Goal: Task Accomplishment & Management: Complete application form

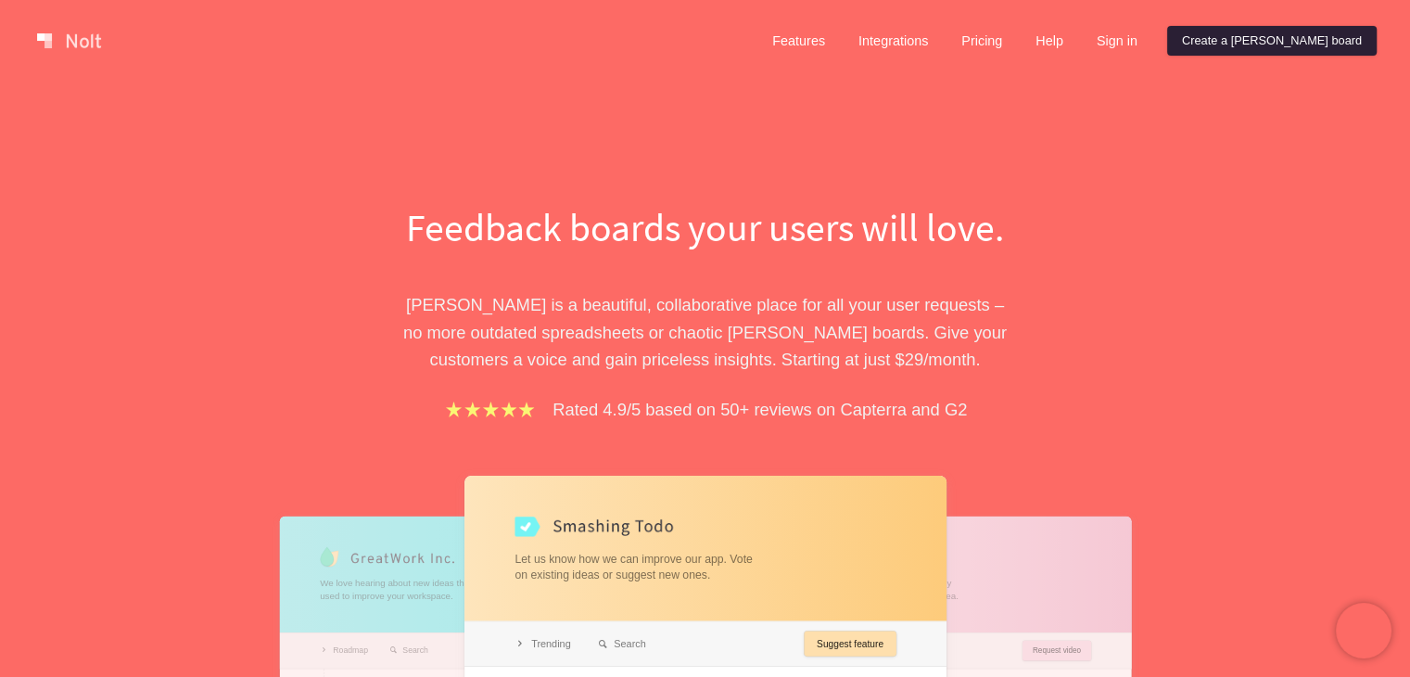
click at [1293, 44] on link "Create a [PERSON_NAME] board" at bounding box center [1272, 41] width 210 height 30
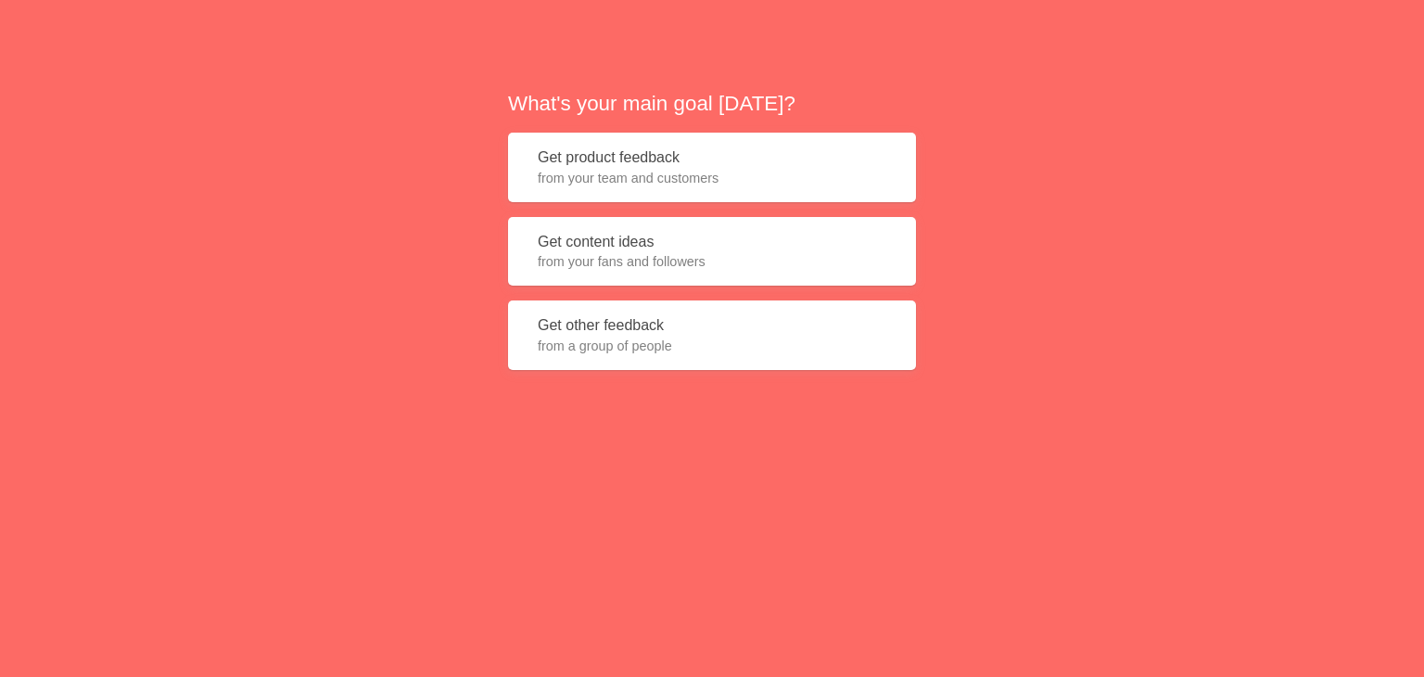
click at [639, 176] on span "from your team and customers" at bounding box center [712, 178] width 349 height 19
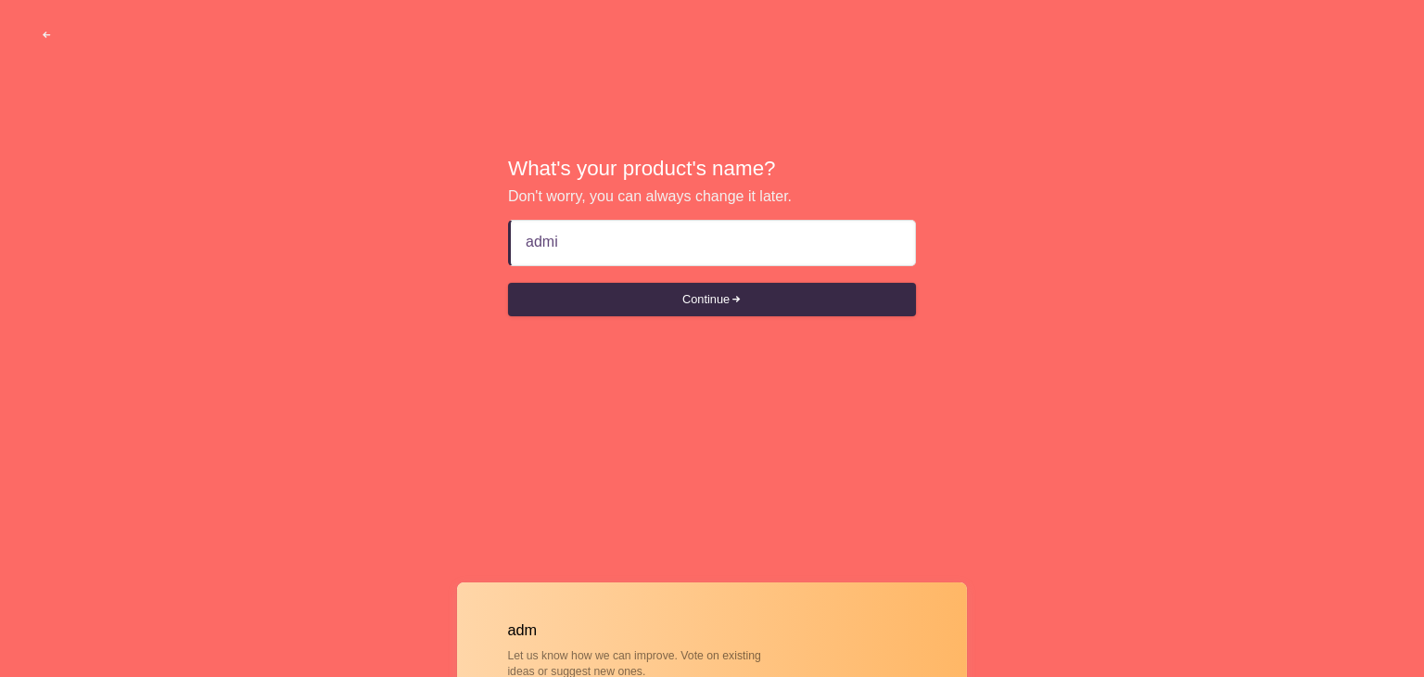
type input "admin"
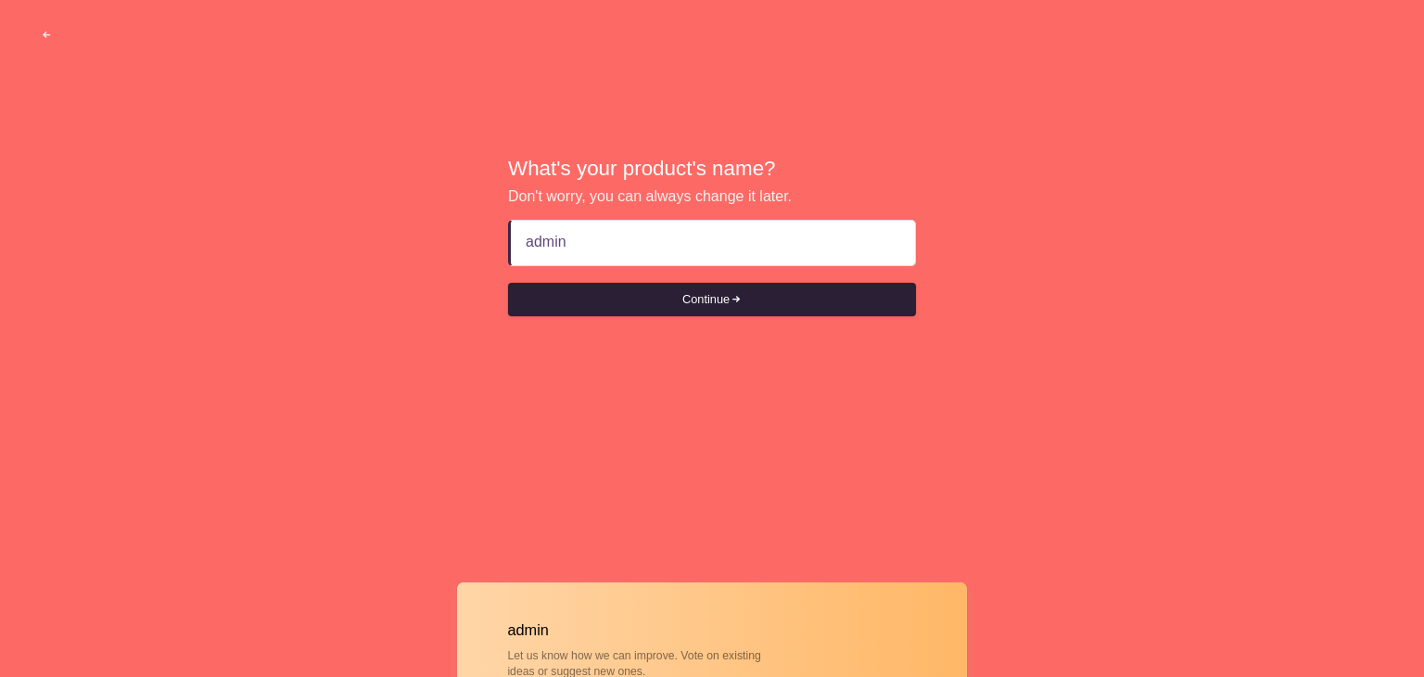
click at [638, 308] on button "Continue" at bounding box center [712, 299] width 408 height 33
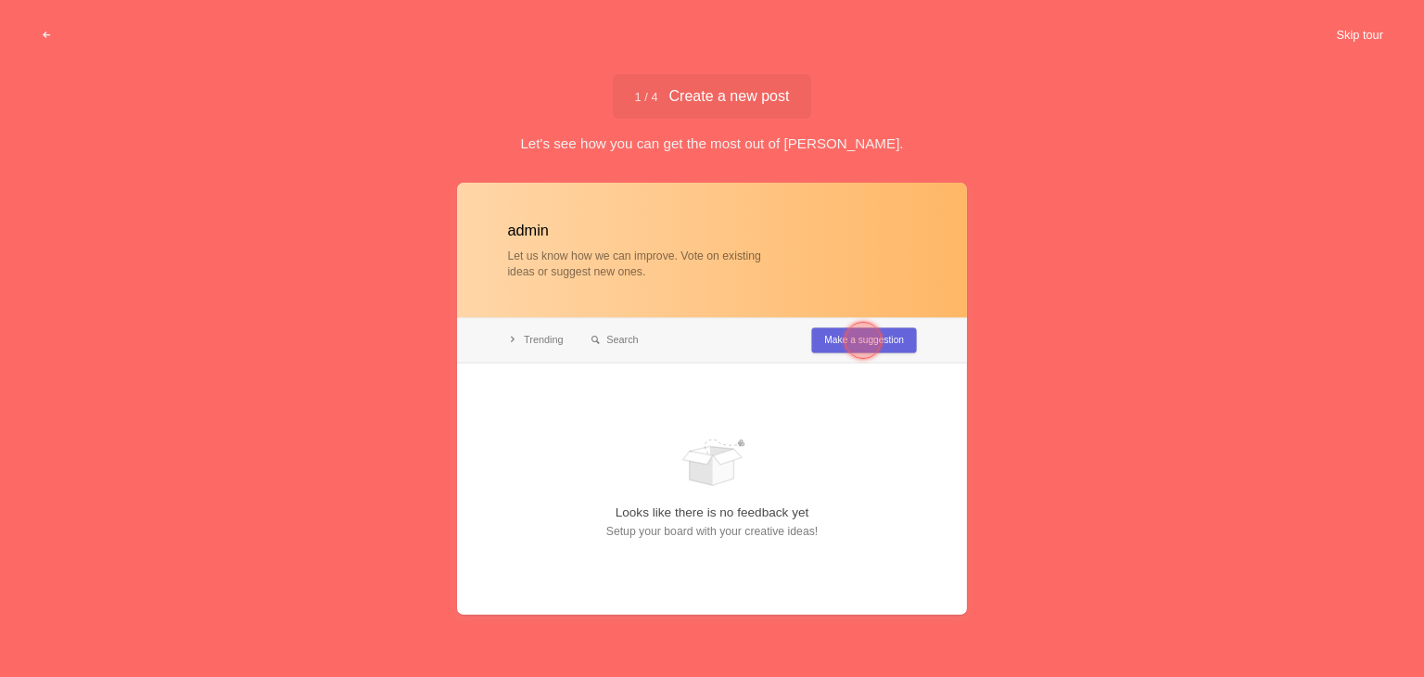
click at [1365, 34] on button "Skip tour" at bounding box center [1360, 35] width 92 height 33
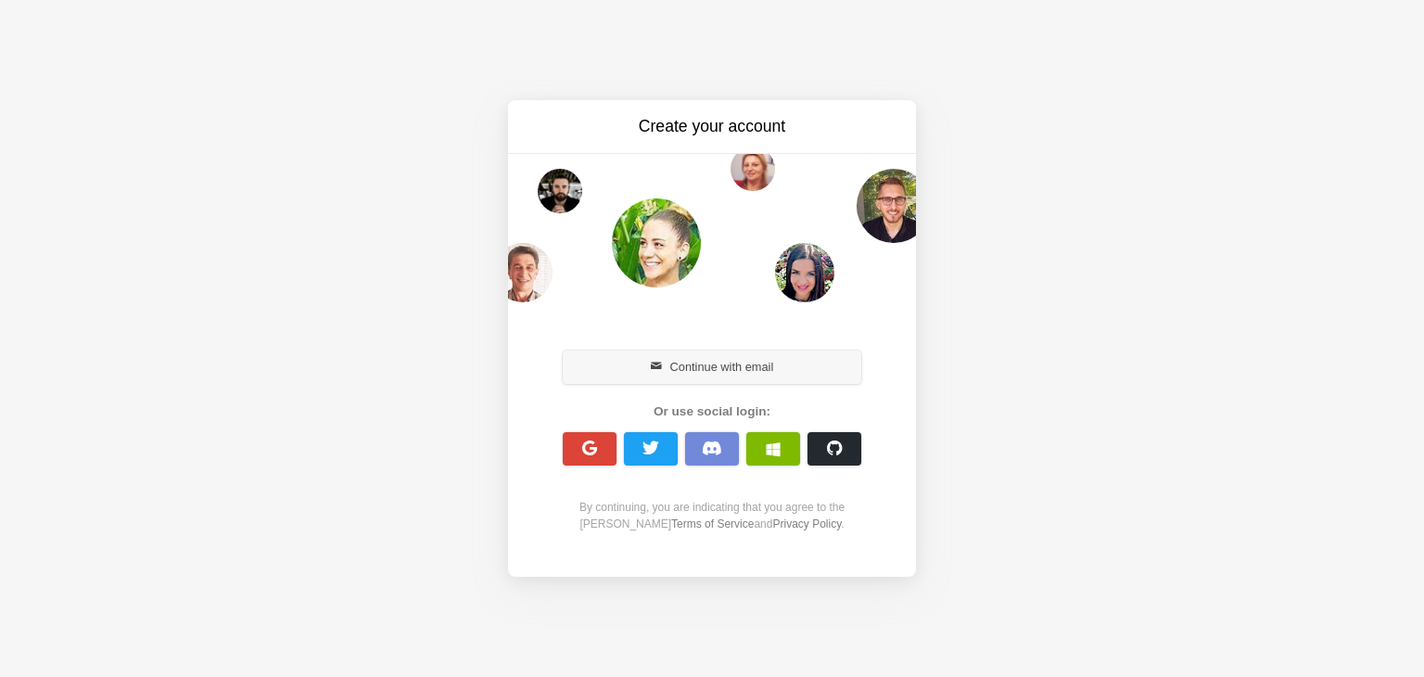
click at [618, 376] on button "Continue with email" at bounding box center [712, 366] width 299 height 33
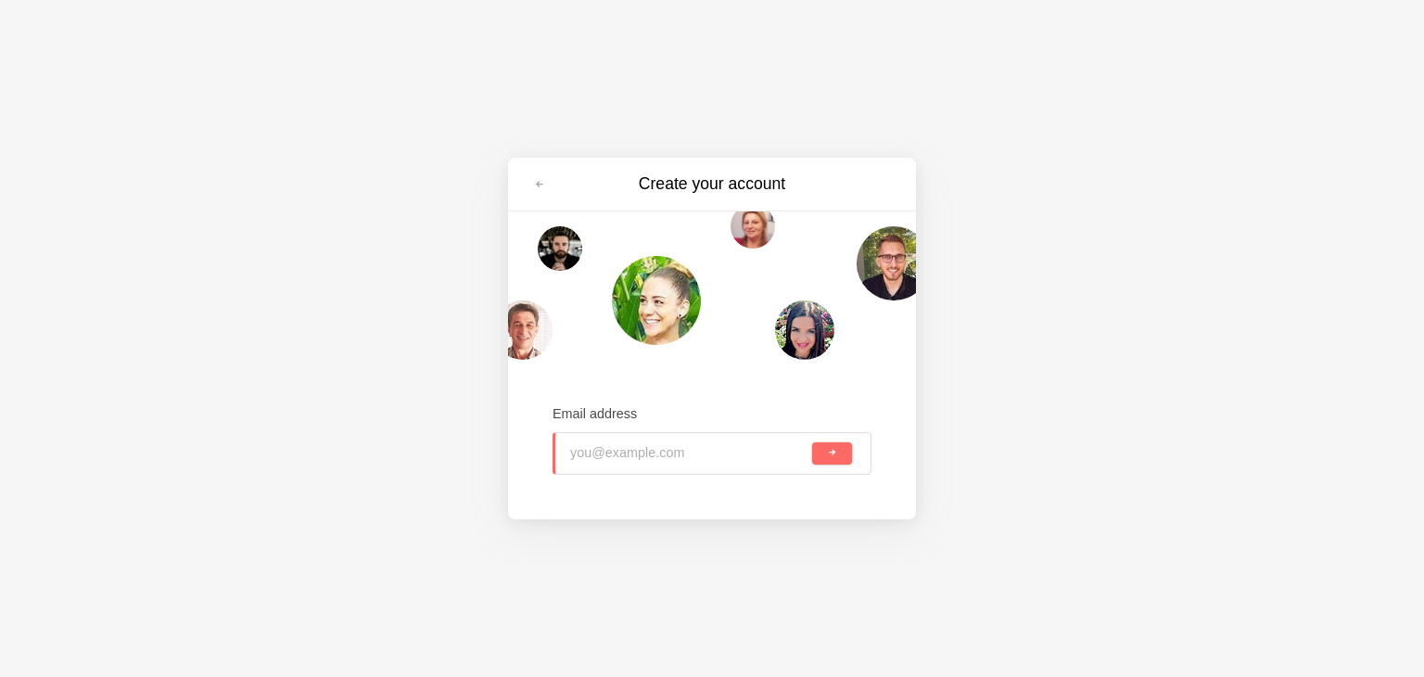
type input "[EMAIL_ADDRESS][DOMAIN_NAME]"
click at [845, 456] on button "submit" at bounding box center [832, 453] width 40 height 22
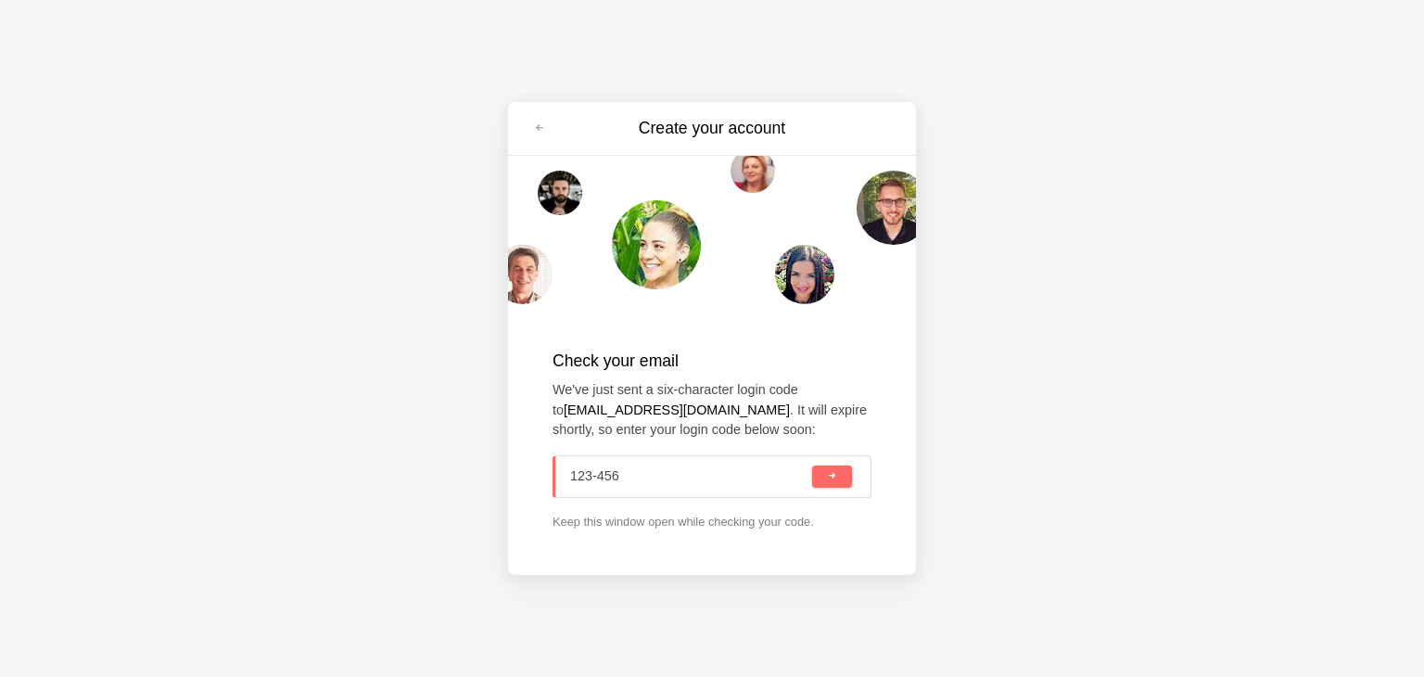
type input "123-456"
click at [842, 480] on button "submit" at bounding box center [832, 476] width 40 height 22
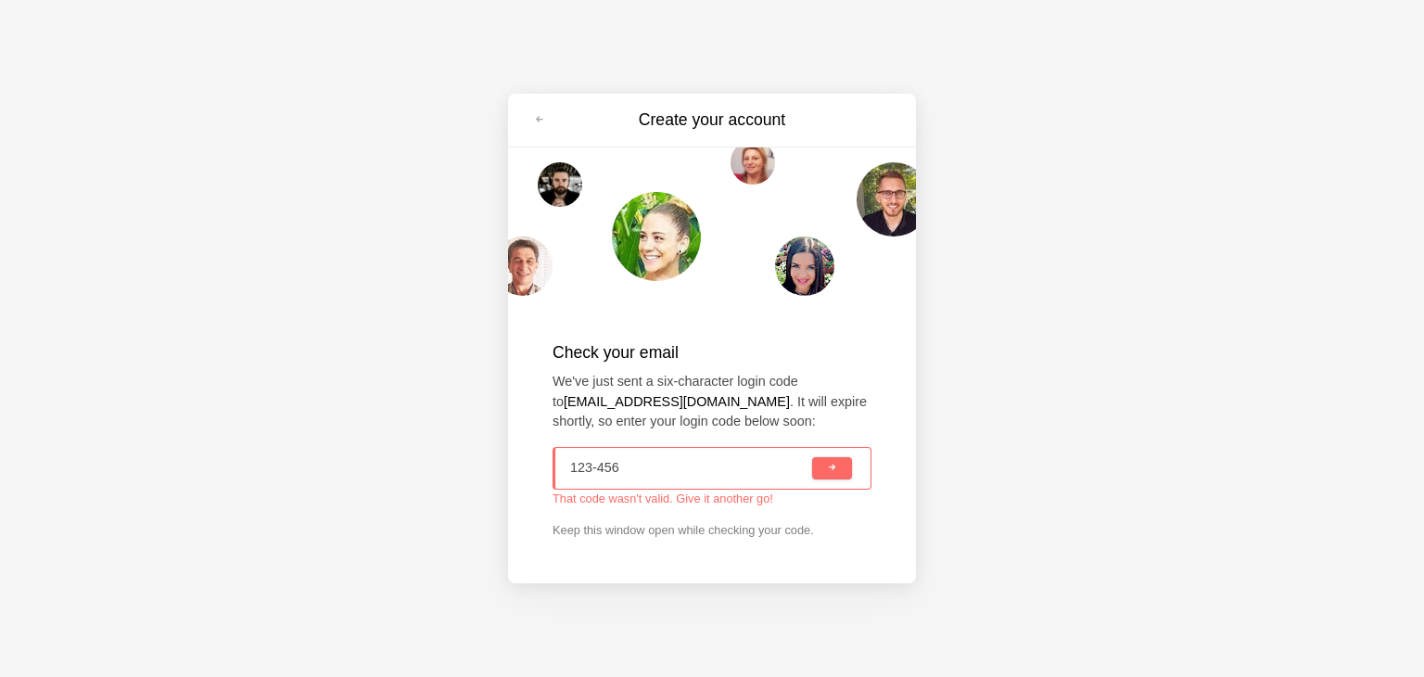
drag, startPoint x: 624, startPoint y: 472, endPoint x: 554, endPoint y: 476, distance: 69.6
click at [554, 476] on div "123-456" at bounding box center [712, 468] width 319 height 43
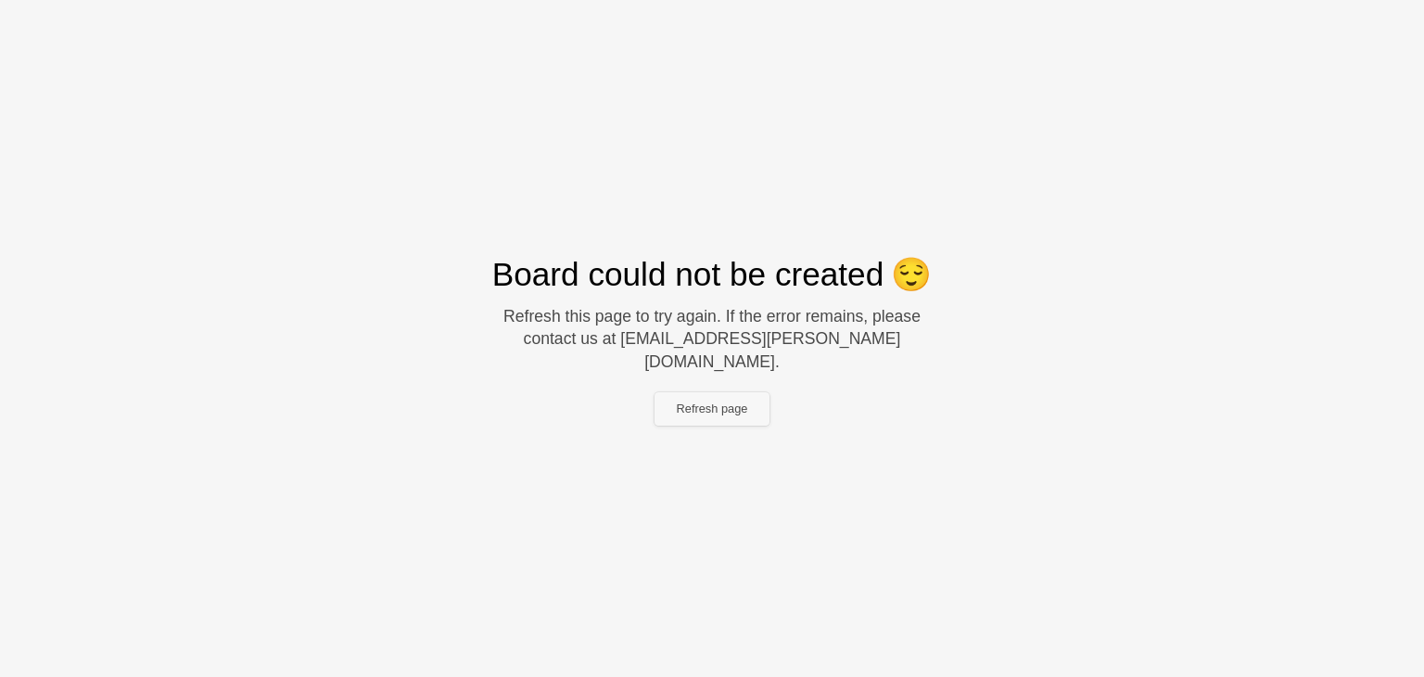
click at [717, 405] on button "Refresh page" at bounding box center [713, 408] width 116 height 33
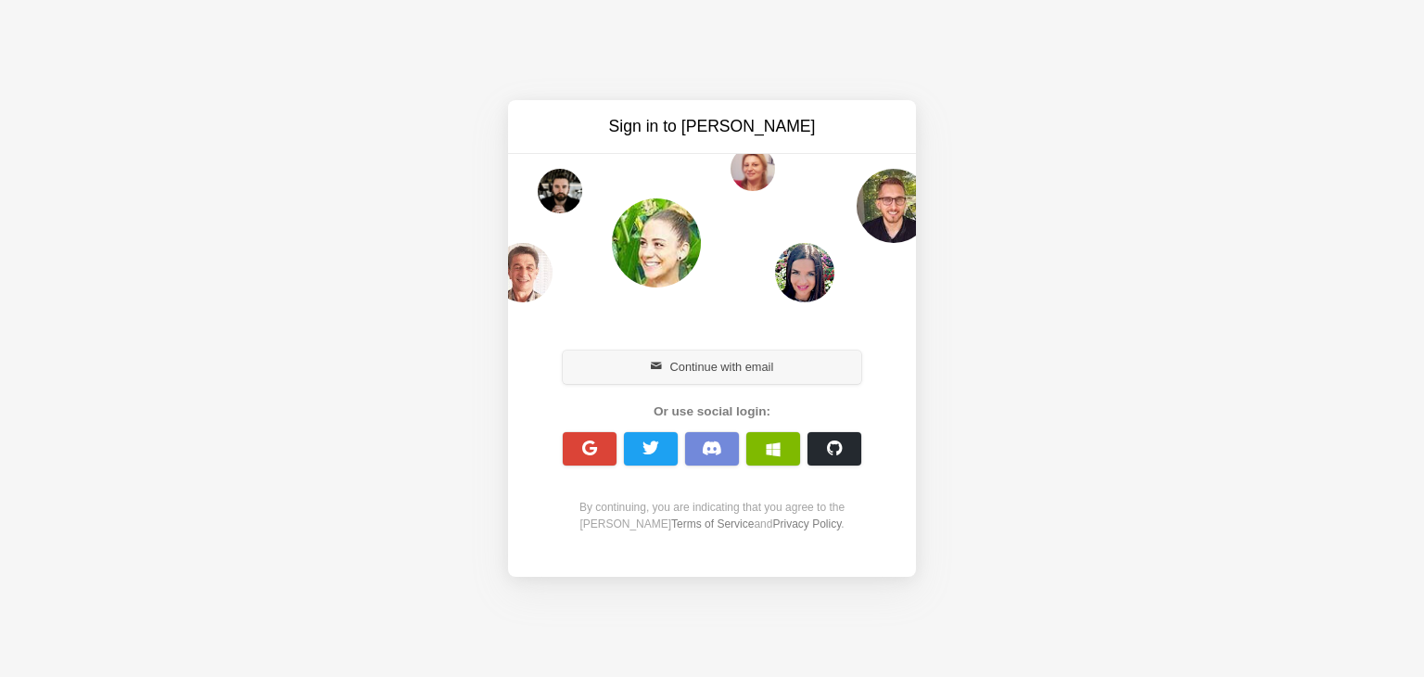
click at [653, 367] on span "button" at bounding box center [657, 367] width 12 height 12
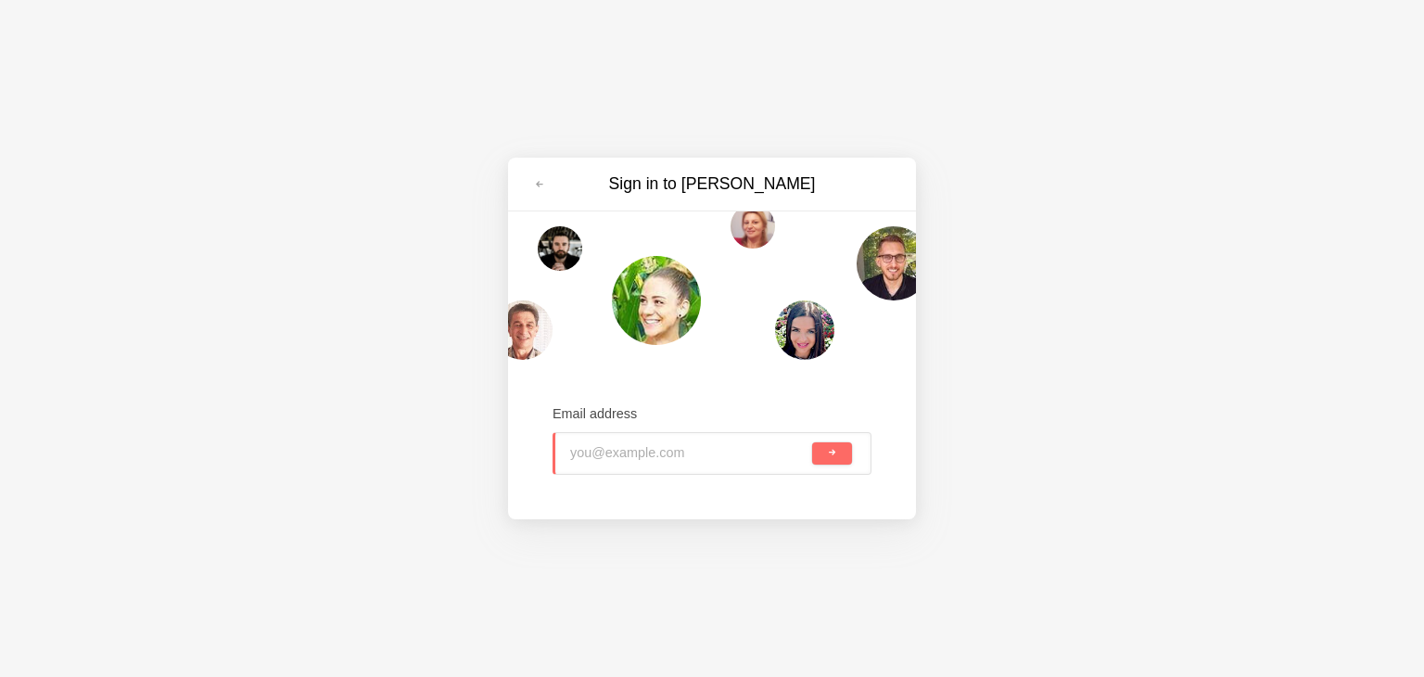
click at [602, 462] on input "email" at bounding box center [689, 453] width 238 height 41
type input "[EMAIL_ADDRESS][DOMAIN_NAME]"
click at [823, 461] on button "submit" at bounding box center [832, 453] width 40 height 22
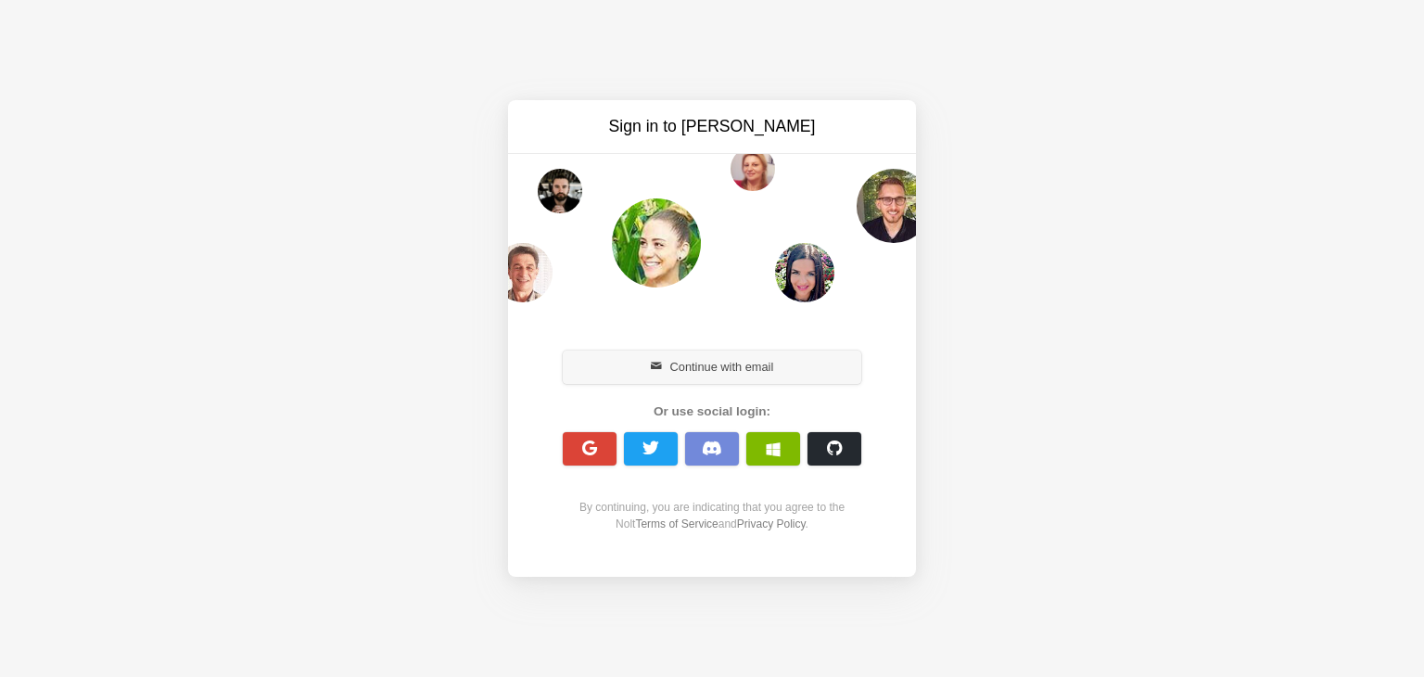
click at [819, 380] on button "Continue with email" at bounding box center [712, 366] width 299 height 33
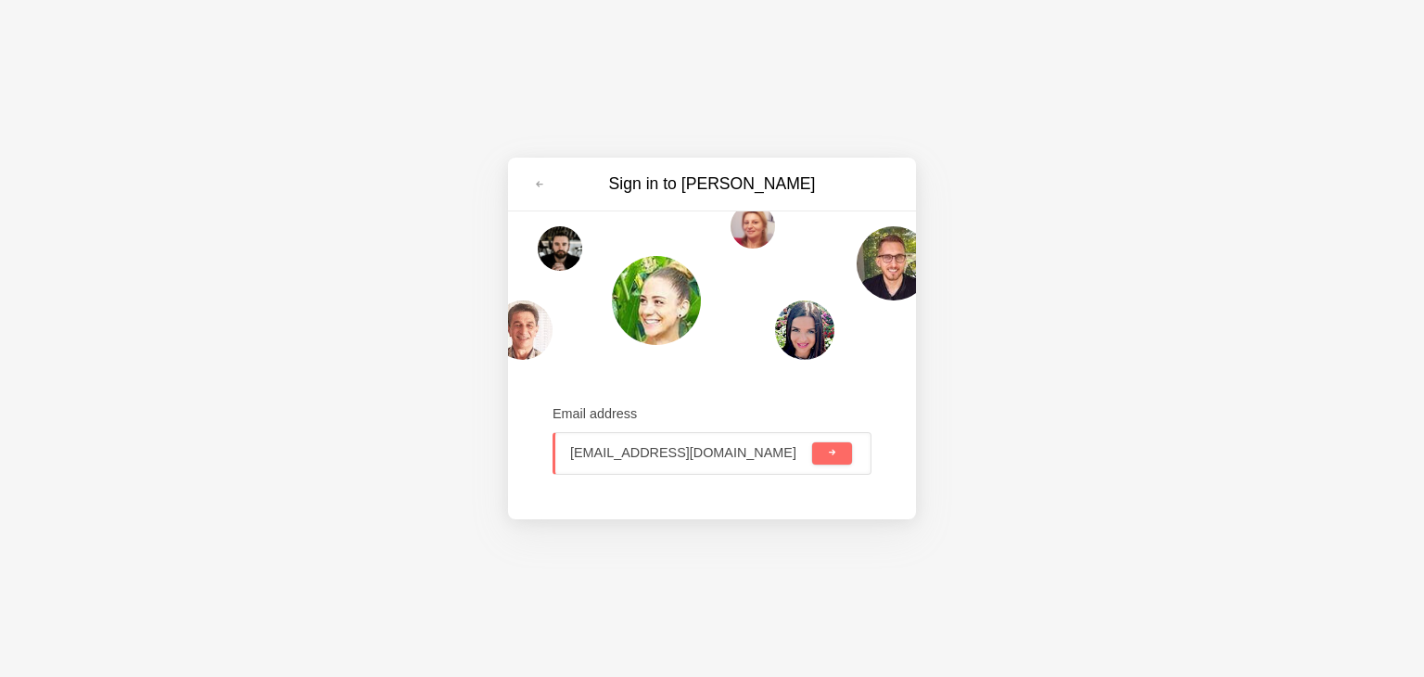
type input "fojogi3217@cspaus.com"
click at [810, 454] on div "fojogi3217@cspaus.com" at bounding box center [712, 453] width 319 height 43
click at [813, 454] on button "submit" at bounding box center [832, 453] width 40 height 22
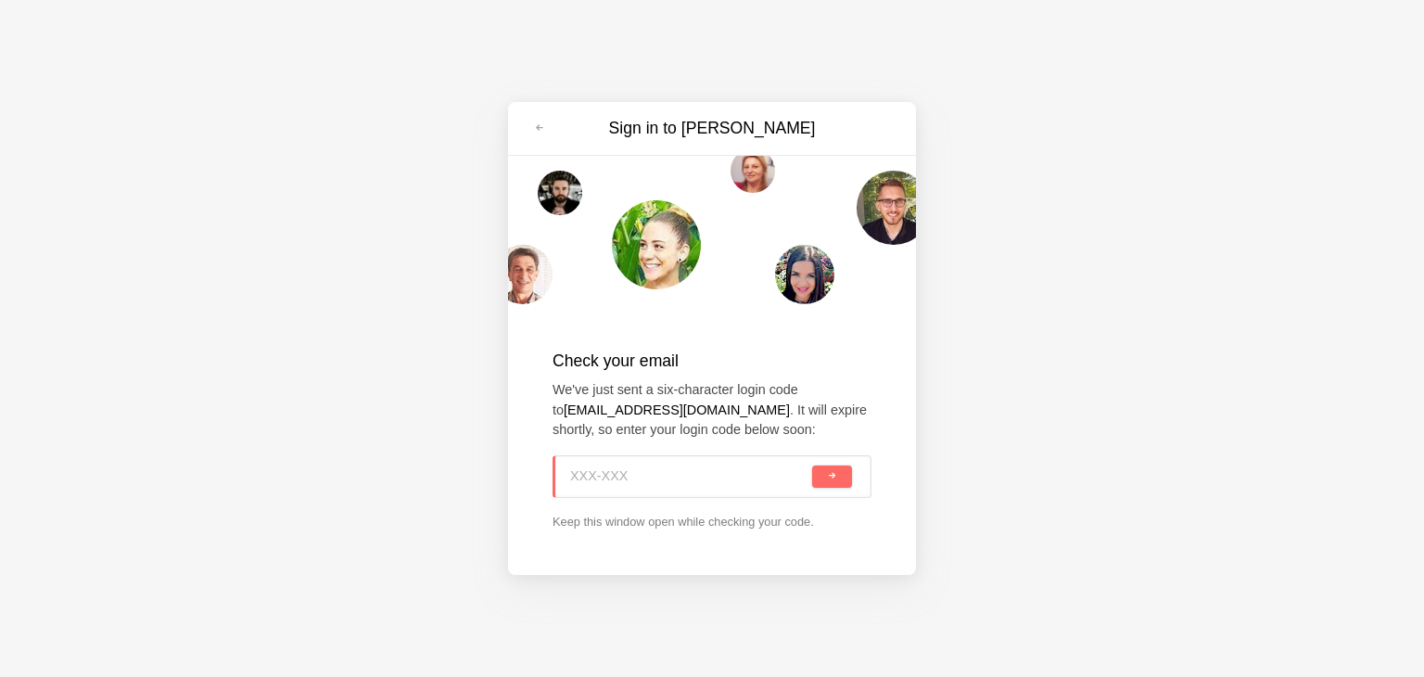
click at [626, 478] on input at bounding box center [689, 476] width 238 height 41
paste input "BD9-UE0"
type input "BD9-UE0"
click at [825, 472] on button "submit" at bounding box center [832, 476] width 40 height 22
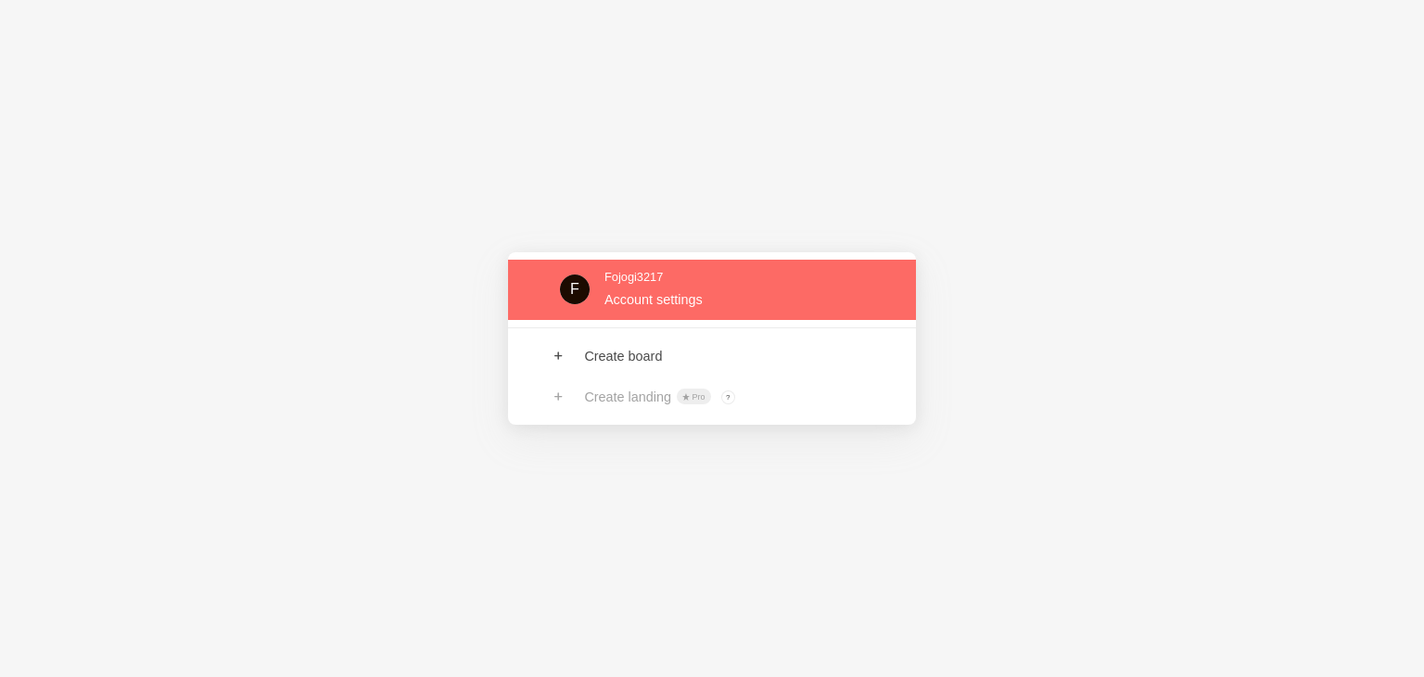
click at [605, 305] on link at bounding box center [712, 290] width 408 height 60
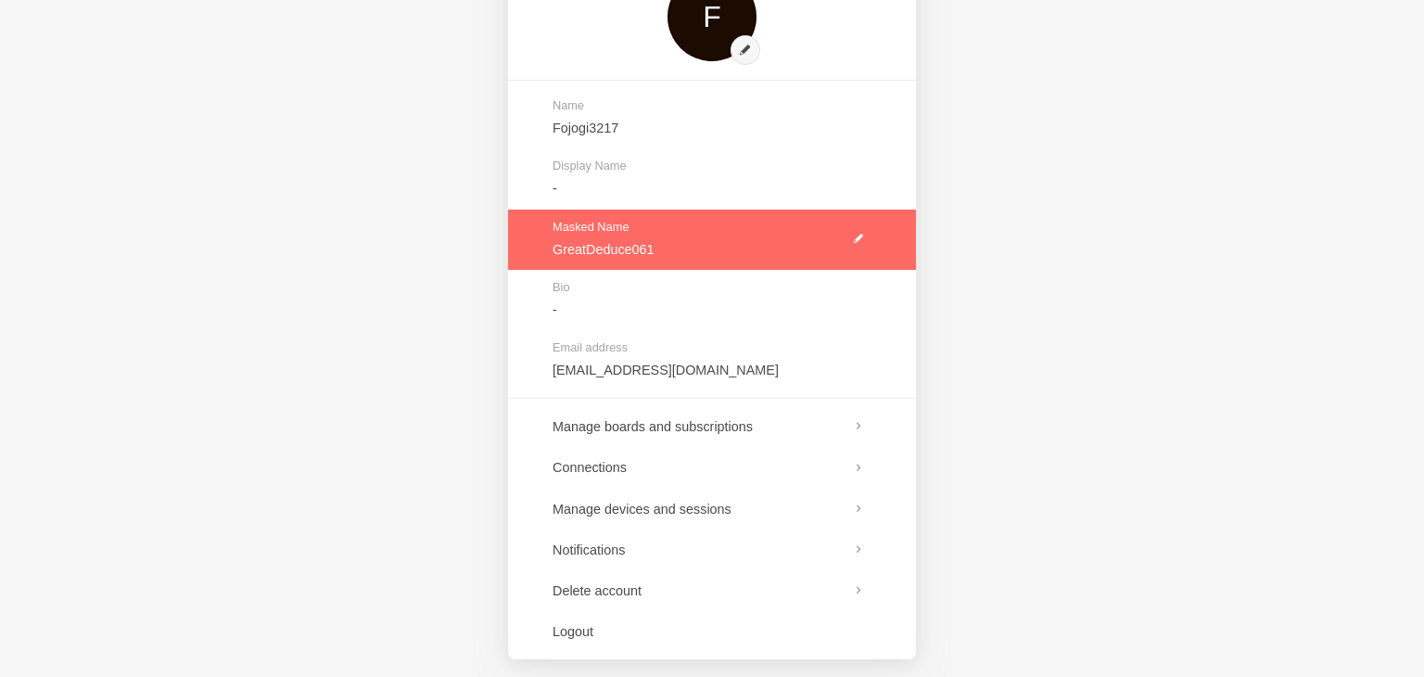
scroll to position [133, 0]
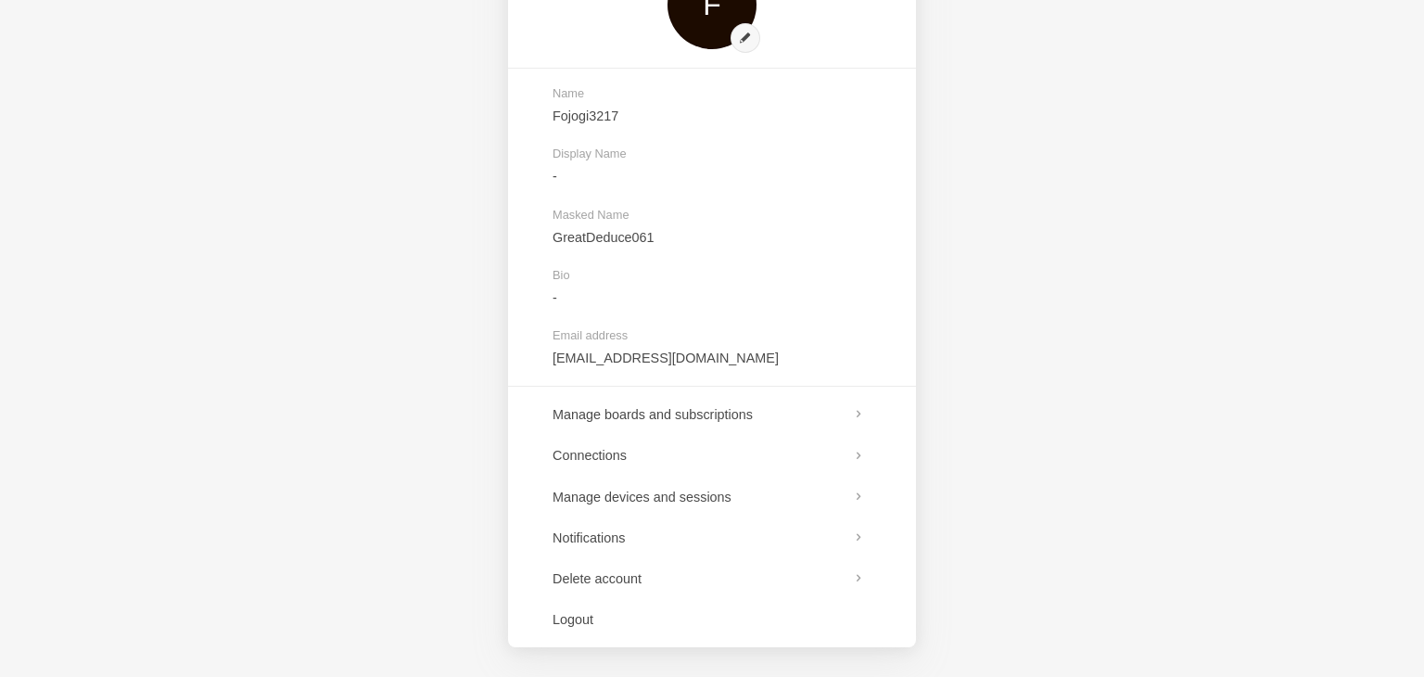
click at [404, 197] on div "Account settings F Name Fojogi3217 Display Name - Masked Name GreatDeduce061 Bi…" at bounding box center [712, 338] width 1424 height 677
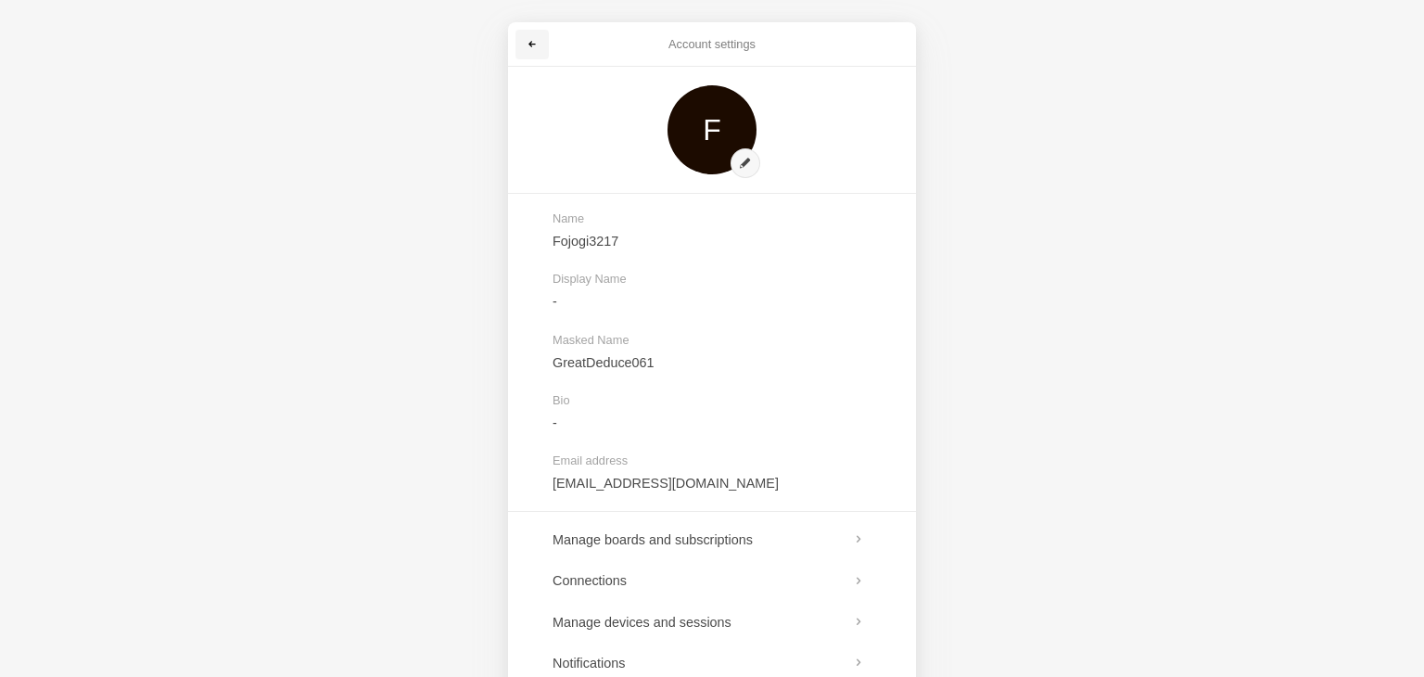
scroll to position [0, 0]
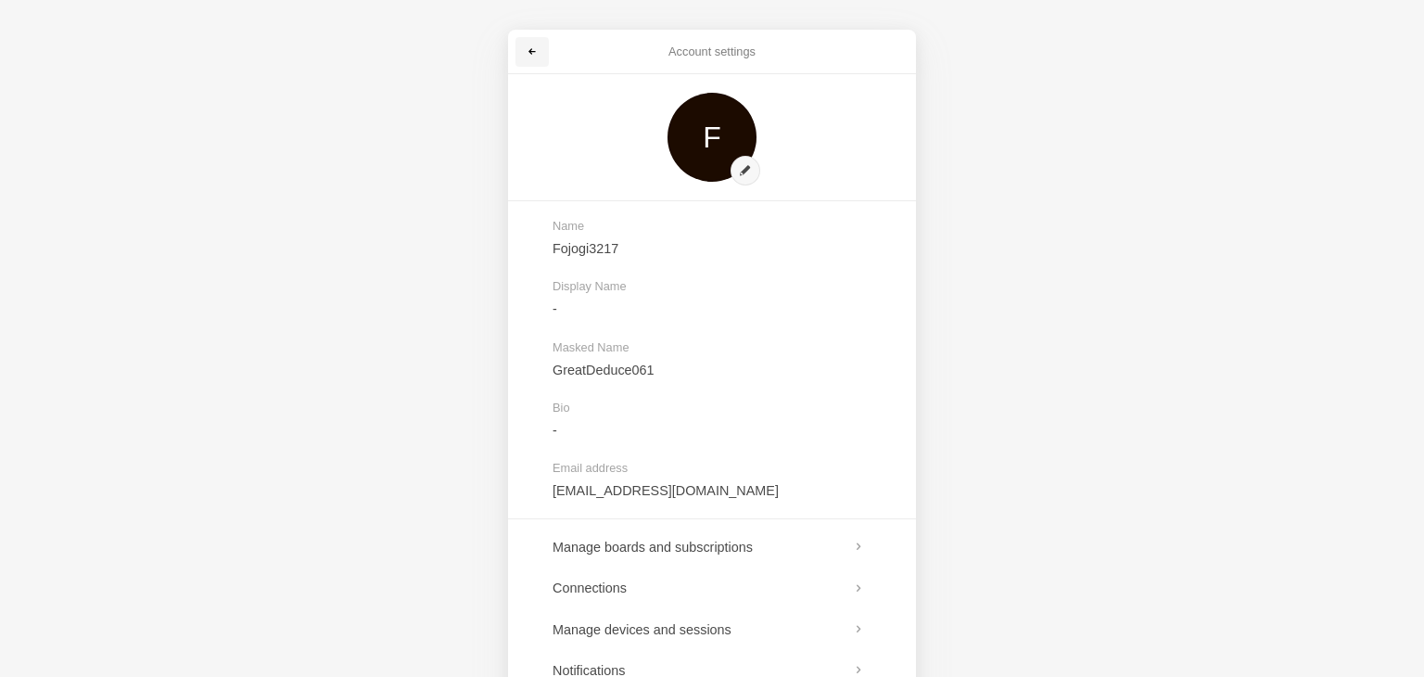
click at [538, 53] on link at bounding box center [532, 52] width 33 height 30
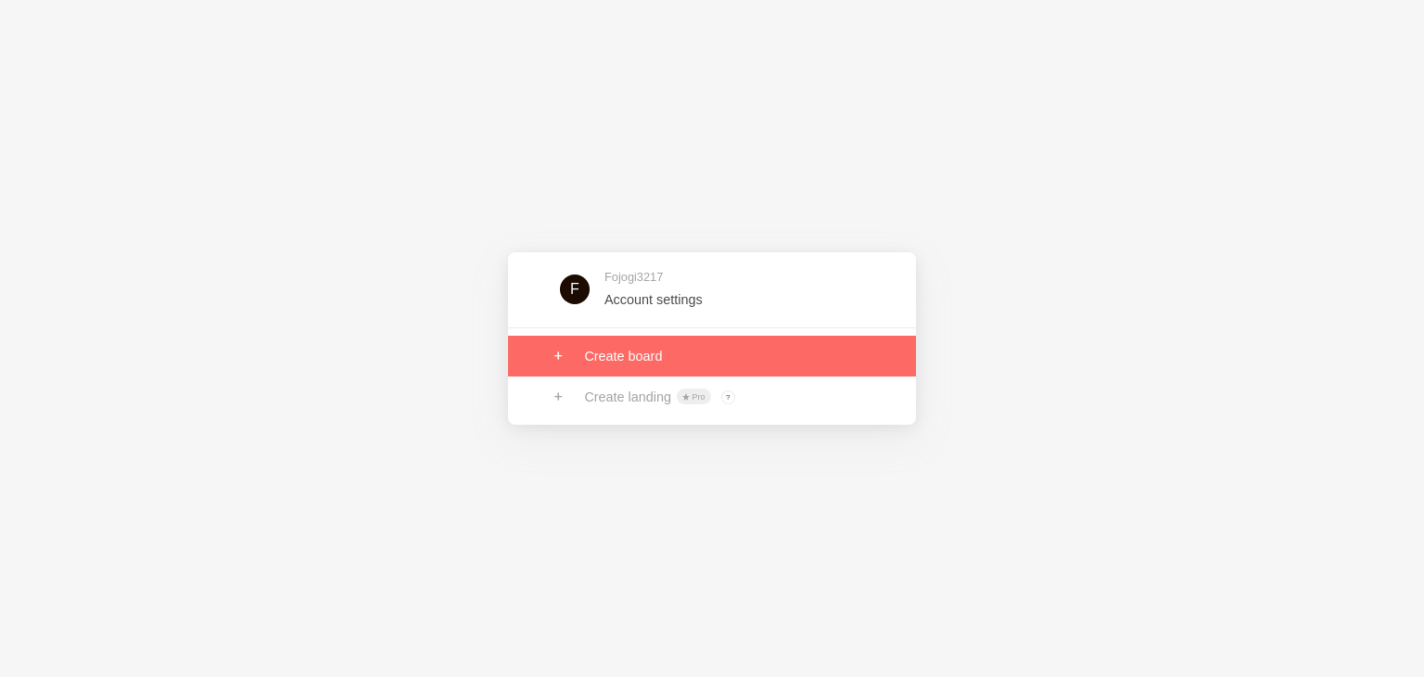
click at [615, 354] on link at bounding box center [712, 356] width 408 height 41
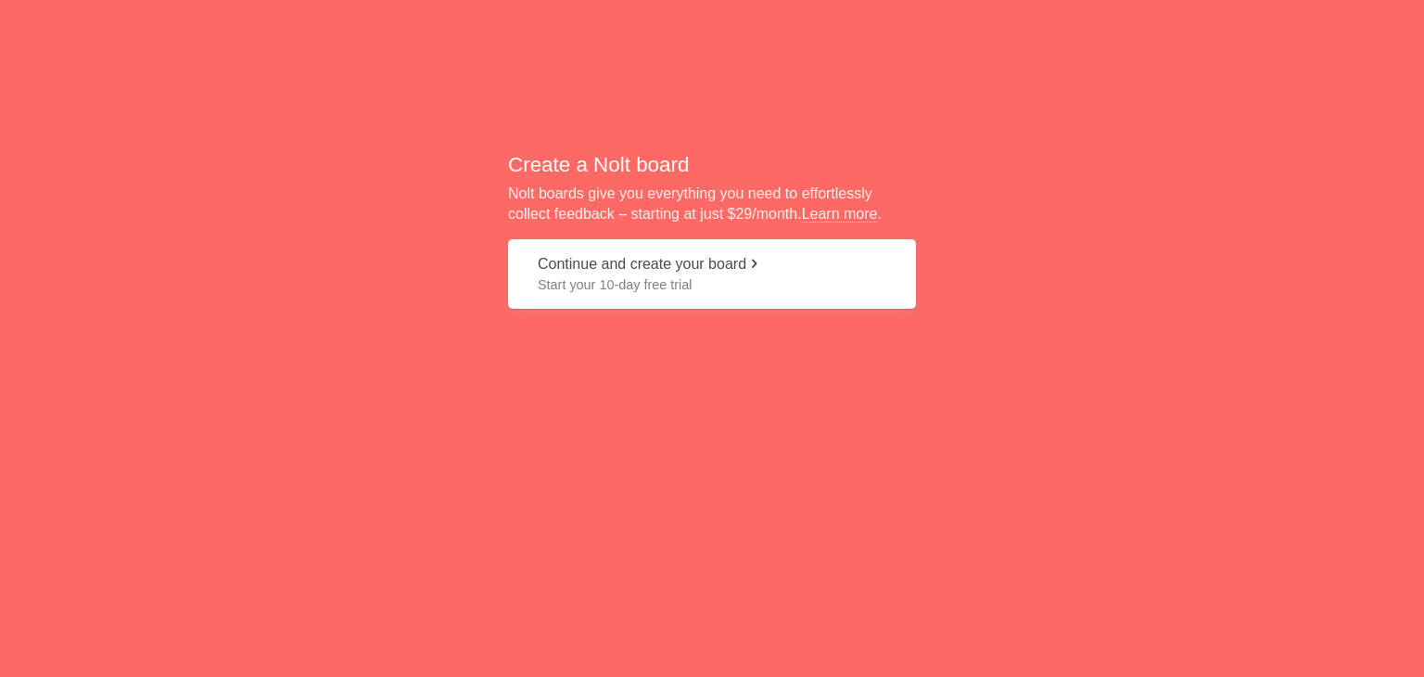
click at [660, 275] on span "Start your 10-day free trial" at bounding box center [712, 284] width 349 height 19
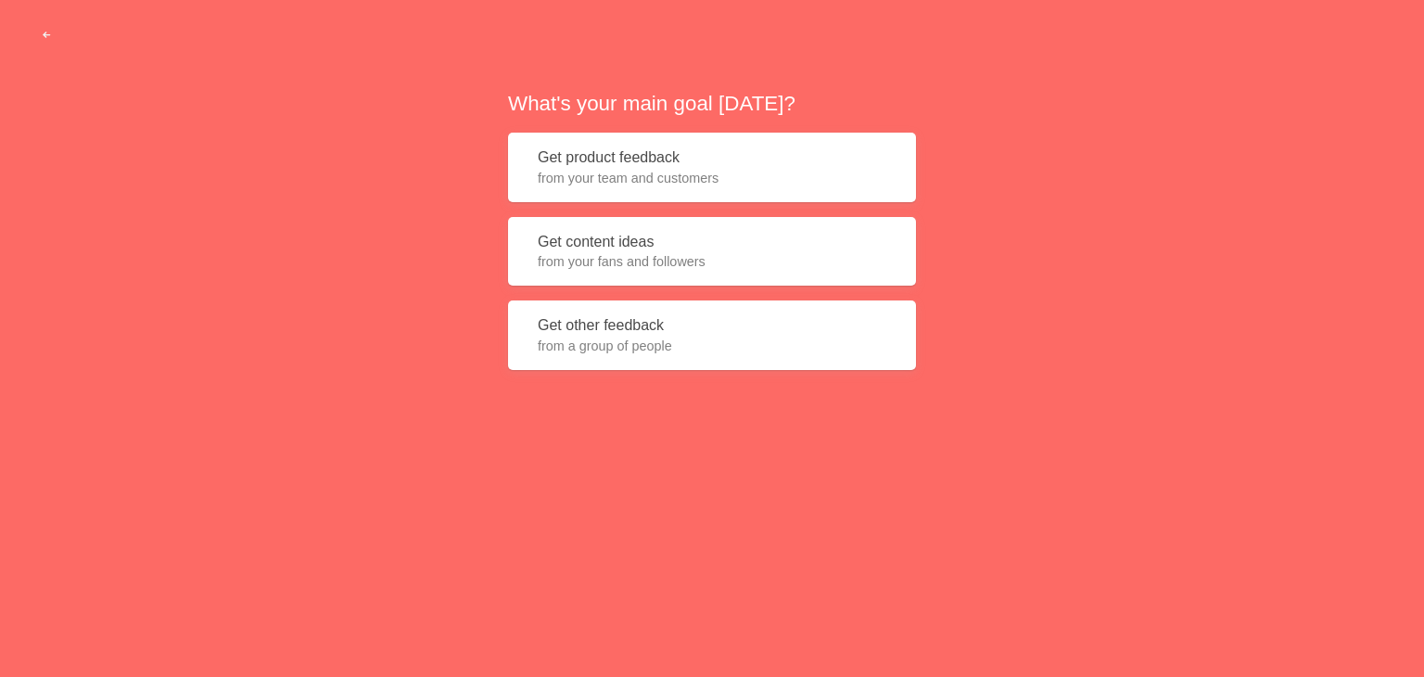
click at [612, 267] on span "from your fans and followers" at bounding box center [712, 261] width 349 height 19
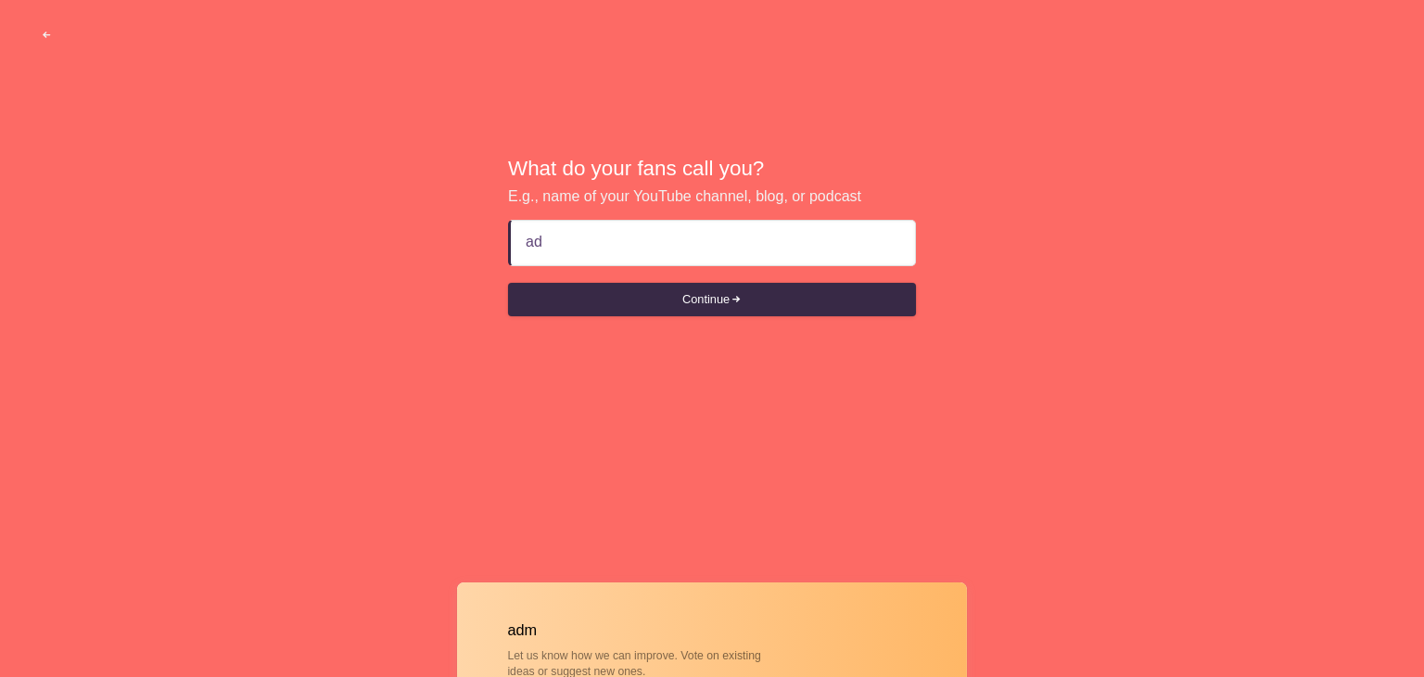
type input "a"
type input "<script>alert(5)</scirpt>"
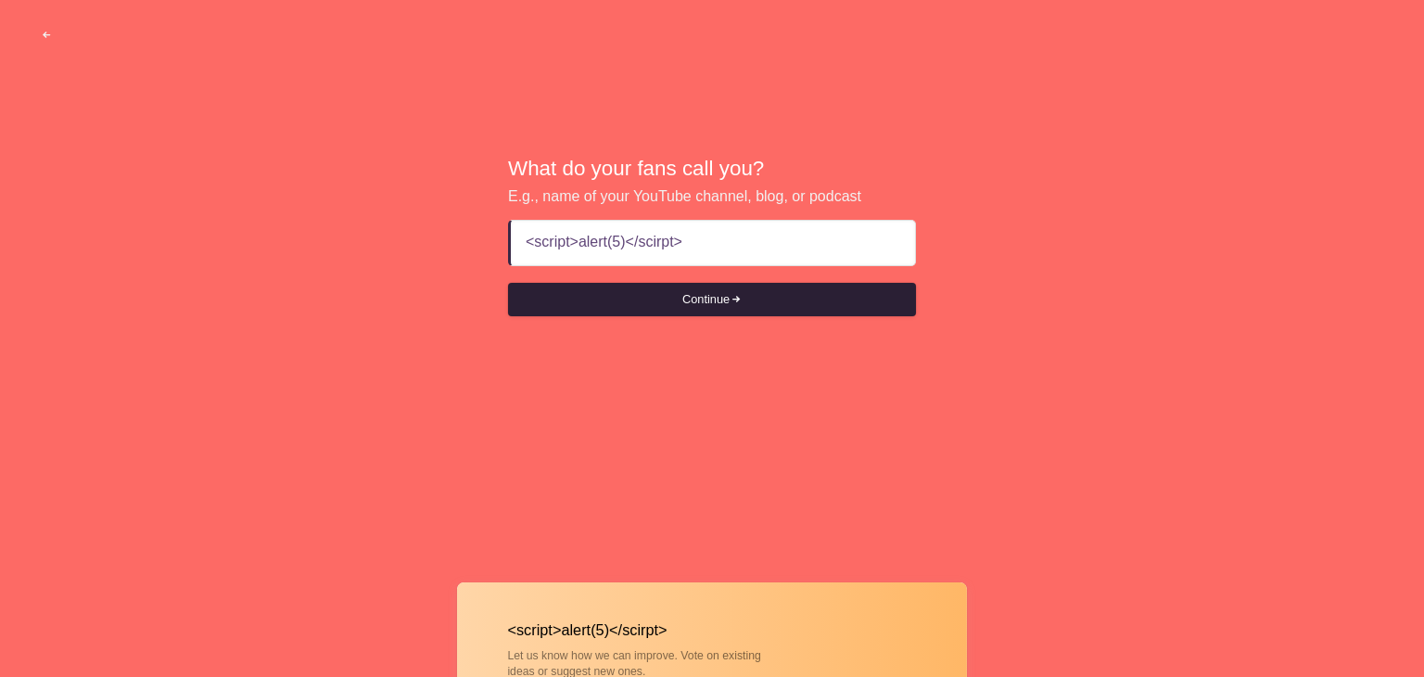
click at [669, 300] on button "Continue" at bounding box center [712, 299] width 408 height 33
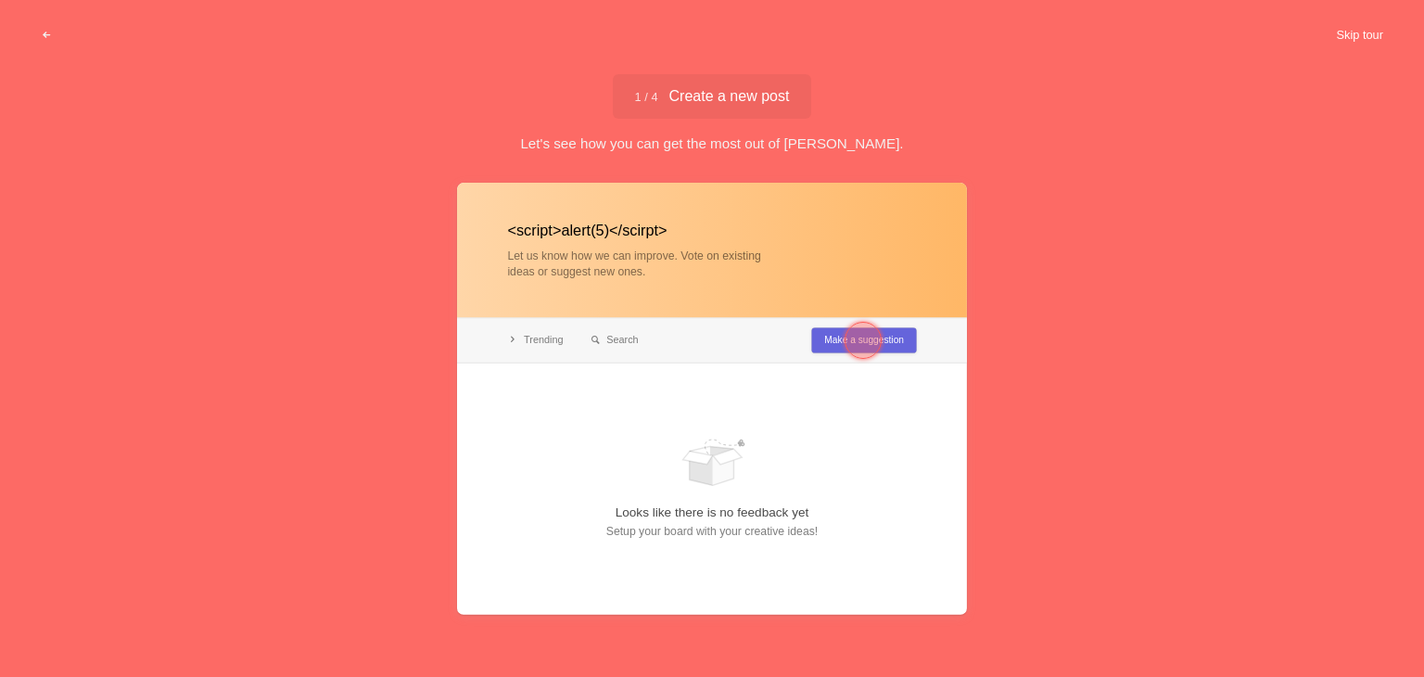
click at [1363, 38] on button "Skip tour" at bounding box center [1360, 35] width 92 height 33
